Goal: Transaction & Acquisition: Download file/media

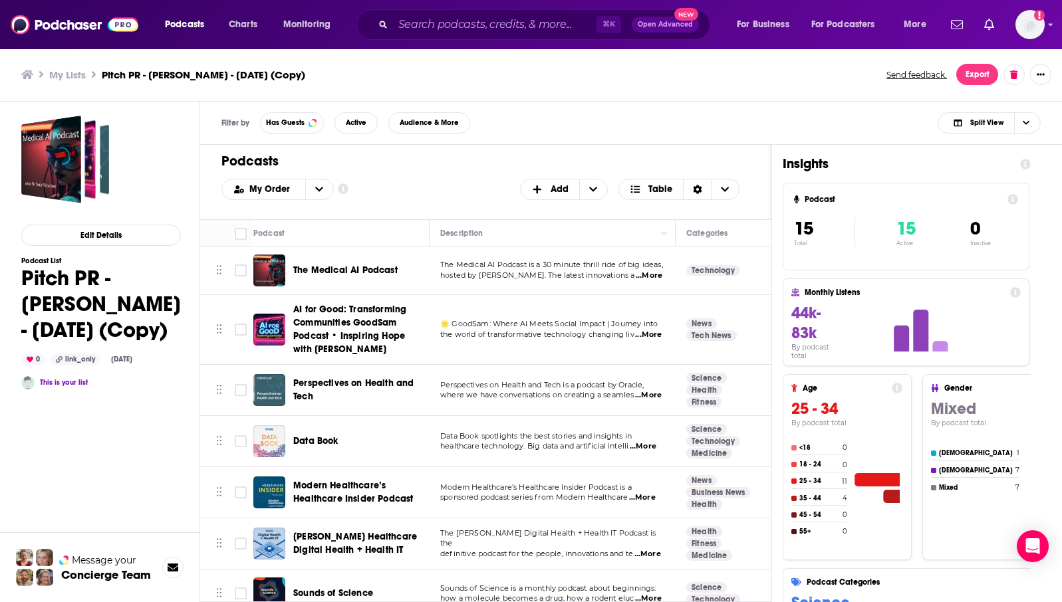
click at [969, 76] on button "Export" at bounding box center [977, 74] width 42 height 21
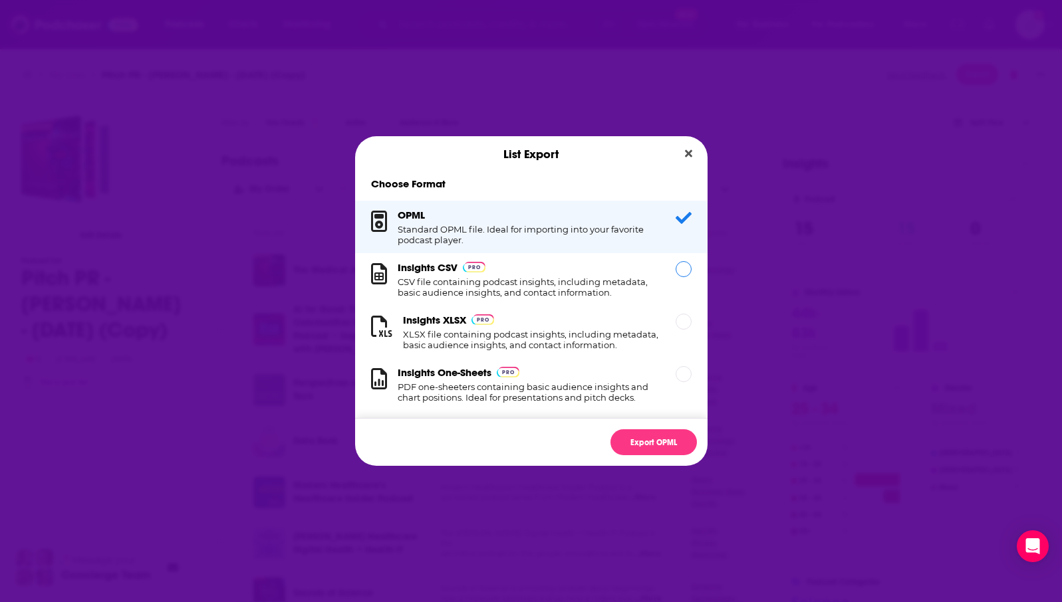
click at [681, 271] on div "Dialog" at bounding box center [683, 269] width 16 height 16
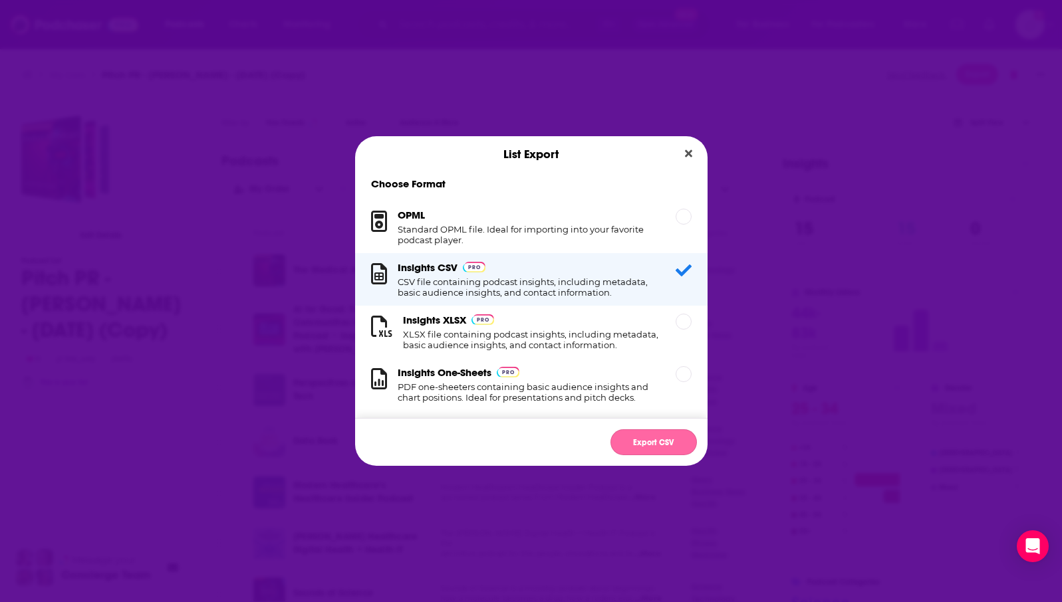
click at [647, 445] on button "Export CSV" at bounding box center [653, 442] width 86 height 26
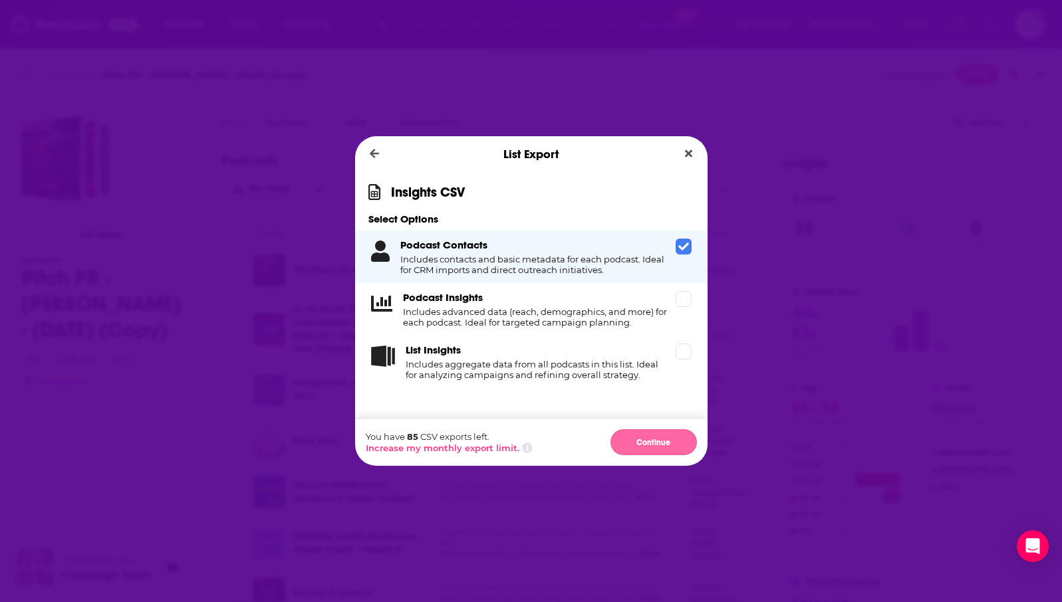
click at [647, 436] on button "Continue" at bounding box center [653, 442] width 86 height 26
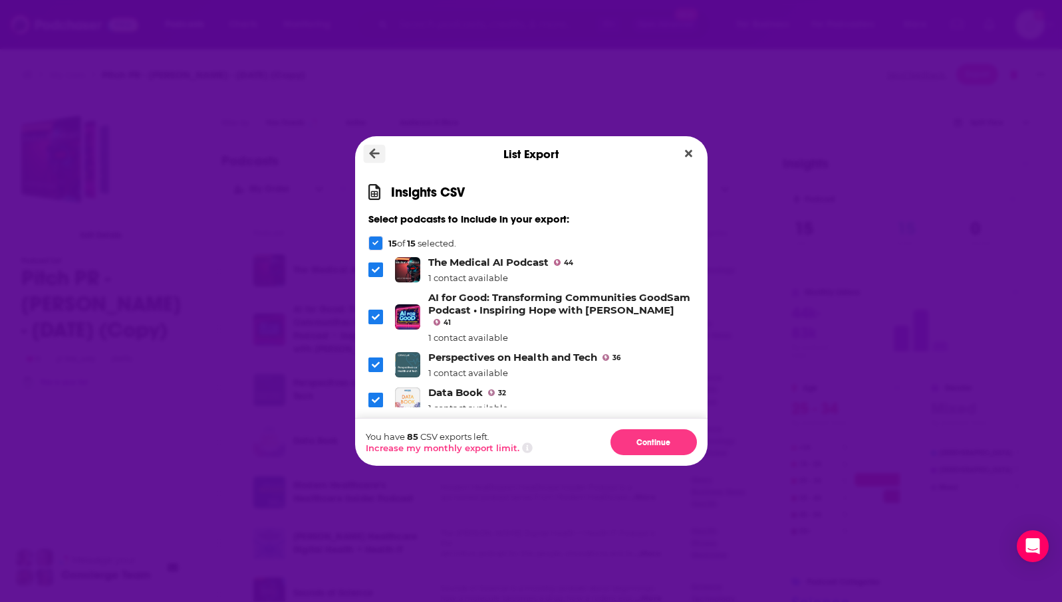
click at [377, 156] on icon "Dialog" at bounding box center [374, 154] width 10 height 12
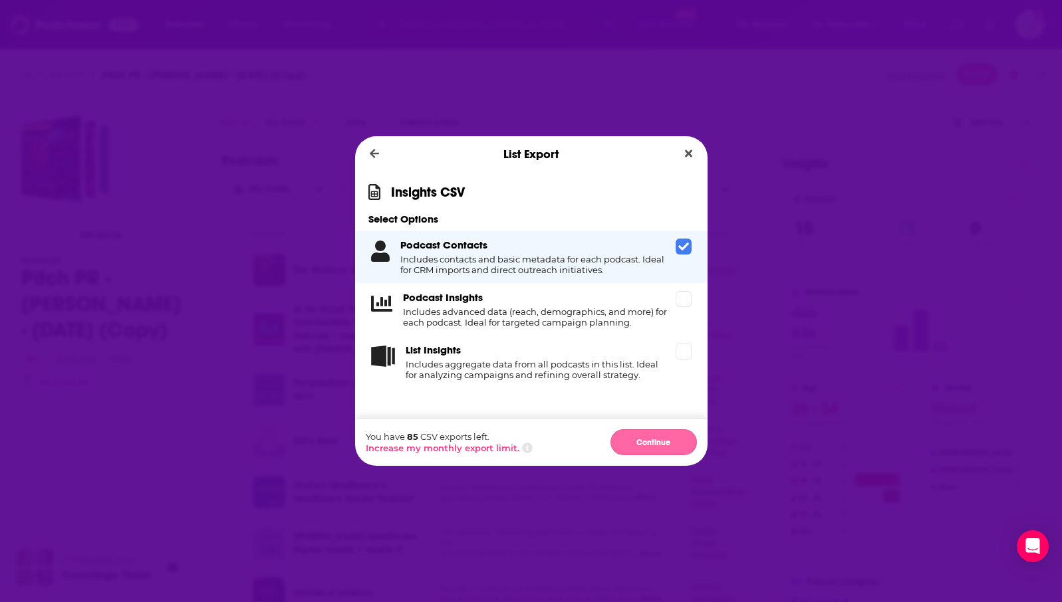
click at [675, 444] on button "Continue" at bounding box center [653, 442] width 86 height 26
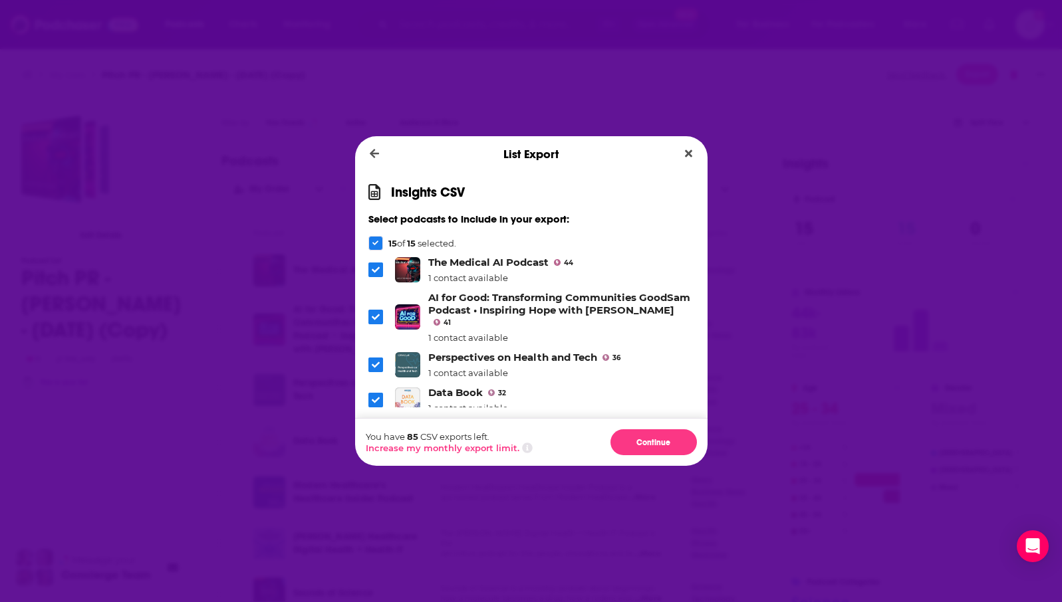
click at [675, 444] on button "Continue" at bounding box center [653, 442] width 86 height 26
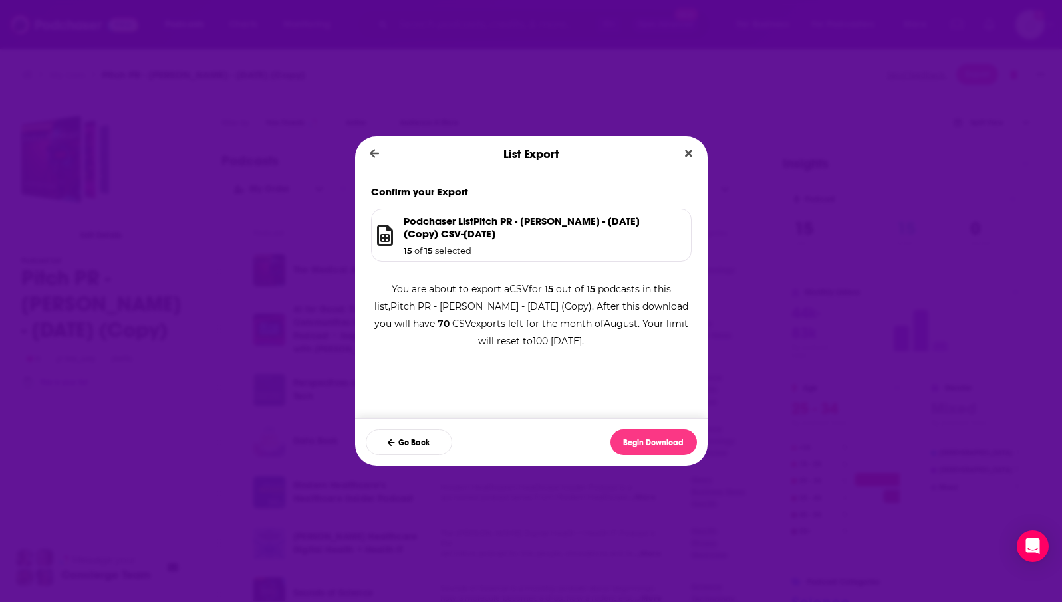
click at [675, 444] on button "Begin Download" at bounding box center [653, 442] width 86 height 26
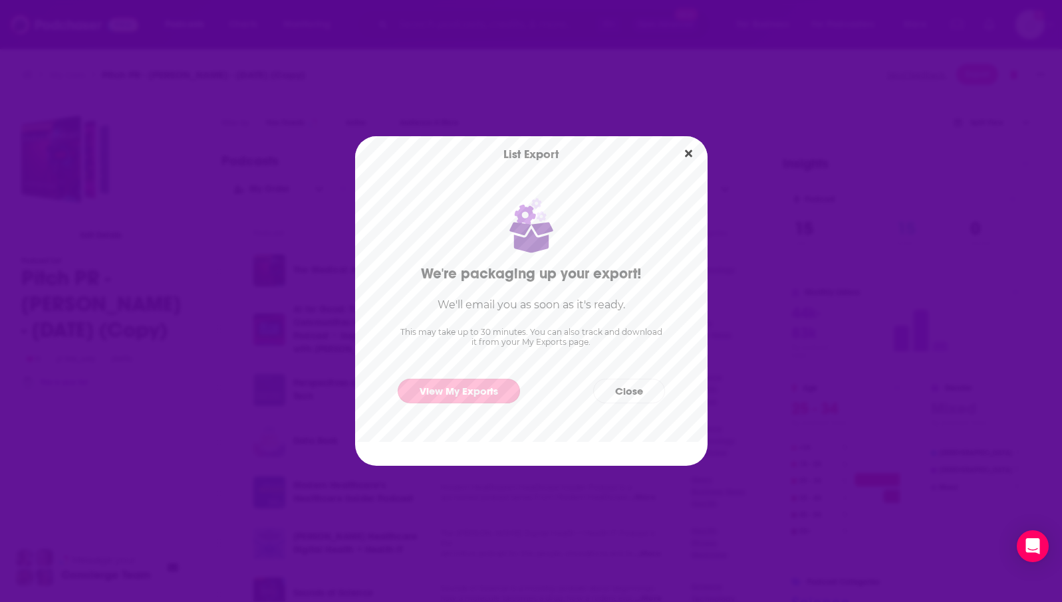
click at [461, 387] on link "View My Exports" at bounding box center [458, 391] width 122 height 25
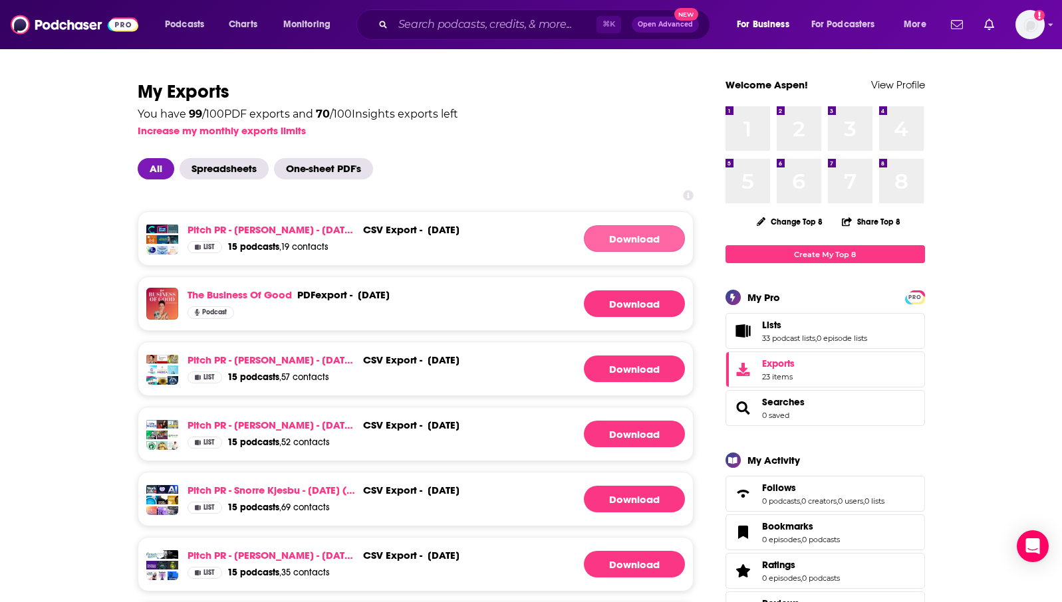
click at [618, 241] on link "Download" at bounding box center [634, 238] width 101 height 27
